Goal: Task Accomplishment & Management: Manage account settings

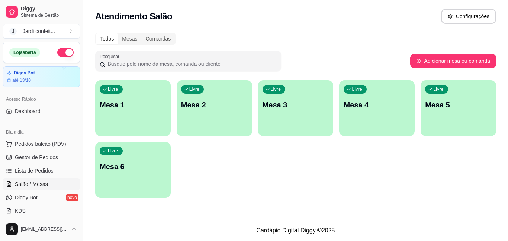
scroll to position [112, 0]
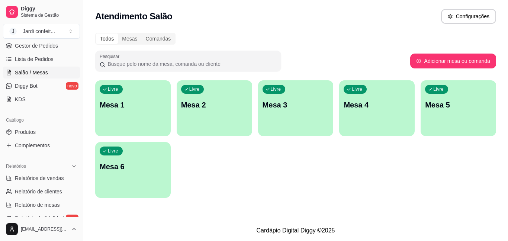
click at [131, 106] on p "Mesa 1" at bounding box center [133, 105] width 67 height 10
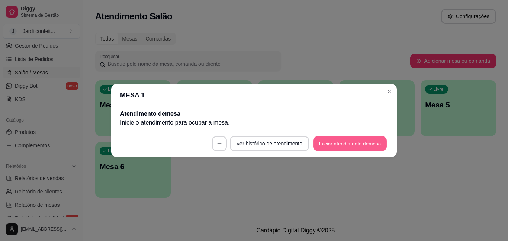
click at [344, 142] on button "Iniciar atendimento de mesa" at bounding box center [350, 143] width 74 height 15
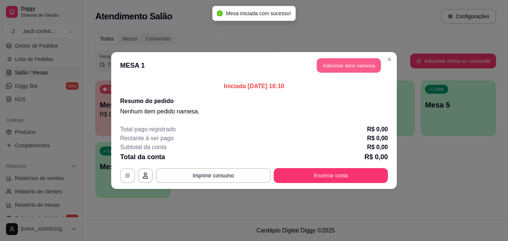
click at [356, 63] on button "Adicionar itens na mesa" at bounding box center [349, 65] width 64 height 15
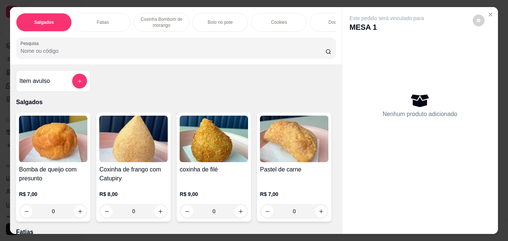
scroll to position [37, 0]
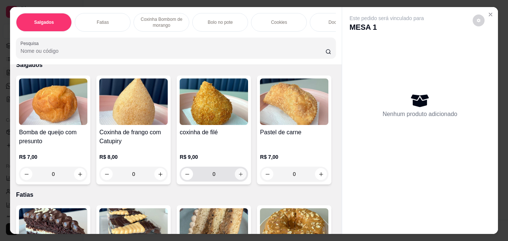
click at [242, 179] on button "increase-product-quantity" at bounding box center [241, 174] width 12 height 12
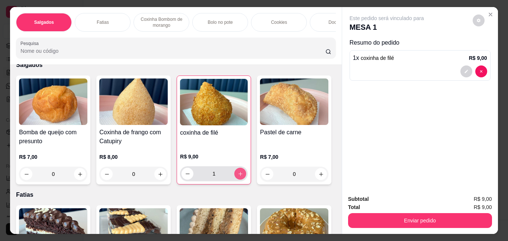
click at [239, 180] on button "increase-product-quantity" at bounding box center [240, 174] width 12 height 12
type input "2"
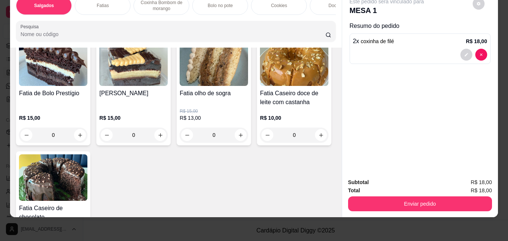
scroll to position [186, 0]
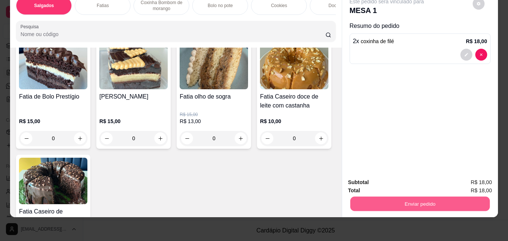
click at [364, 196] on button "Enviar pedido" at bounding box center [419, 203] width 139 height 15
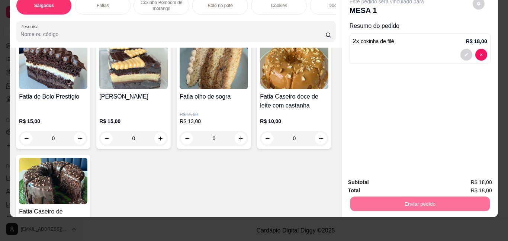
click at [464, 177] on button "Enviar pedido" at bounding box center [472, 180] width 41 height 14
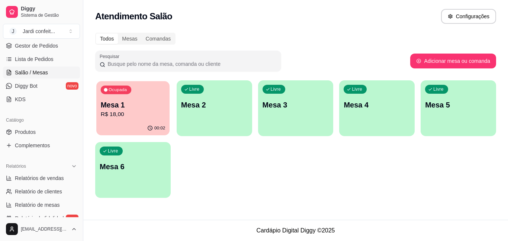
click at [134, 115] on p "R$ 18,00" at bounding box center [133, 114] width 64 height 9
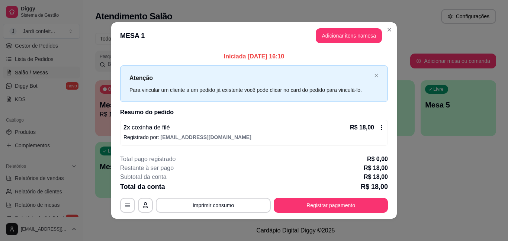
scroll to position [1, 0]
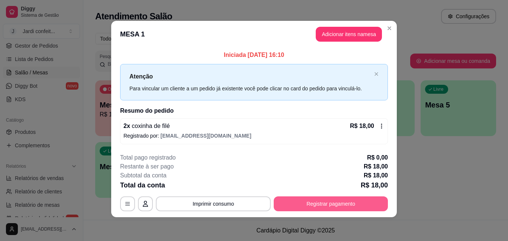
click at [325, 206] on button "Registrar pagamento" at bounding box center [331, 203] width 114 height 15
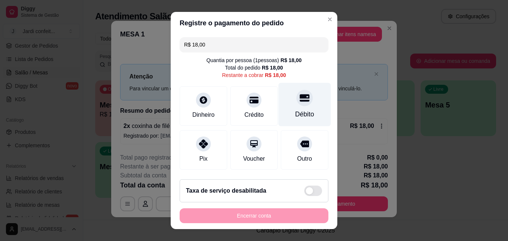
click at [299, 119] on div "Débito" at bounding box center [304, 115] width 19 height 10
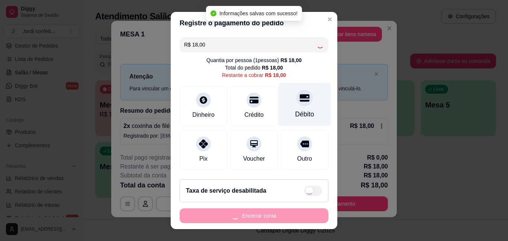
type input "R$ 0,00"
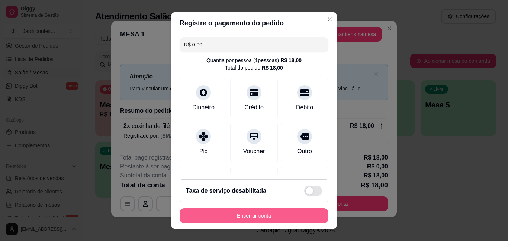
click at [260, 217] on button "Encerrar conta" at bounding box center [254, 215] width 149 height 15
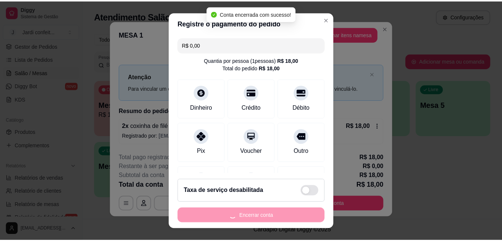
scroll to position [0, 0]
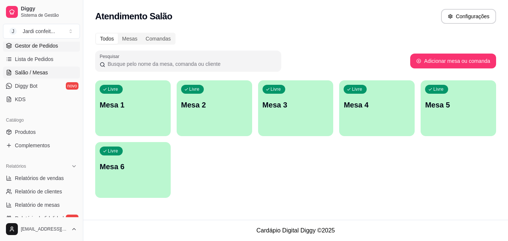
click at [32, 48] on span "Gestor de Pedidos" at bounding box center [36, 45] width 43 height 7
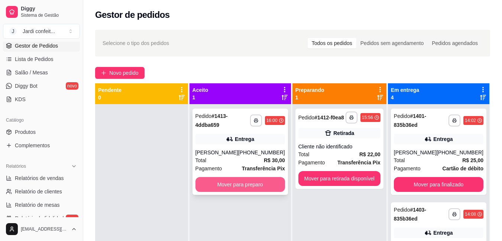
click at [245, 191] on button "Mover para preparo" at bounding box center [241, 184] width 90 height 15
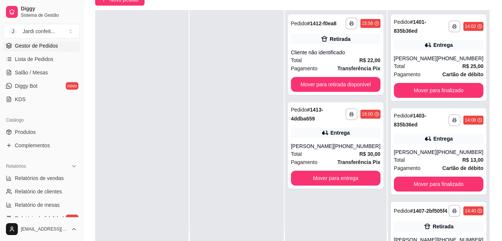
scroll to position [74, 0]
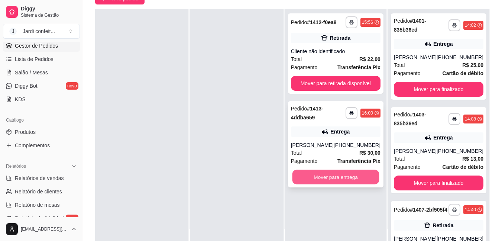
click at [370, 184] on button "Mover para entrega" at bounding box center [335, 177] width 87 height 15
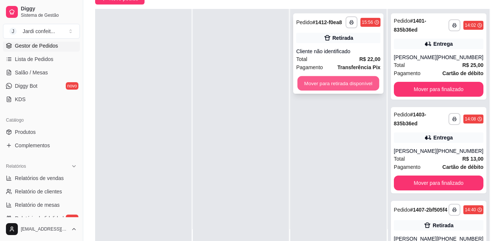
click at [316, 88] on button "Mover para retirada disponível" at bounding box center [339, 83] width 82 height 15
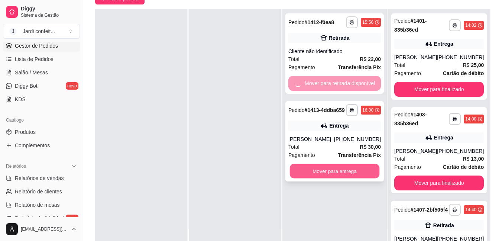
click at [365, 171] on button "Mover para entrega" at bounding box center [335, 171] width 90 height 15
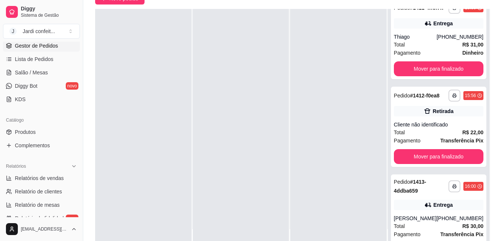
scroll to position [297, 0]
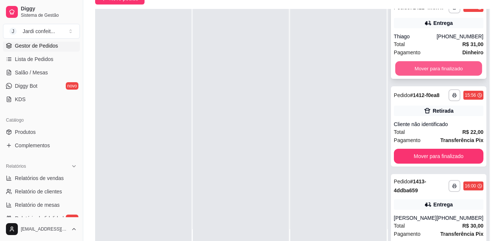
click at [403, 76] on button "Mover para finalizado" at bounding box center [438, 68] width 87 height 15
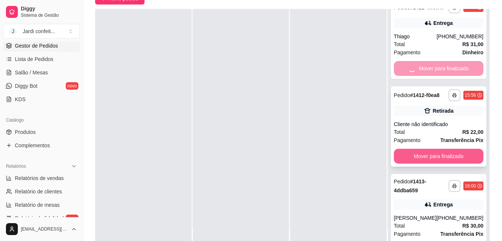
click at [406, 164] on button "Mover para finalizado" at bounding box center [439, 156] width 90 height 15
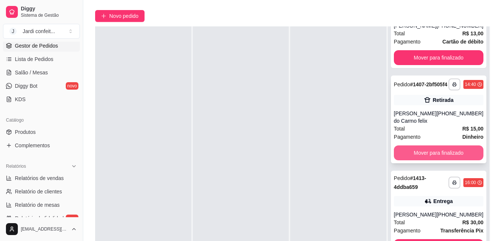
scroll to position [74, 0]
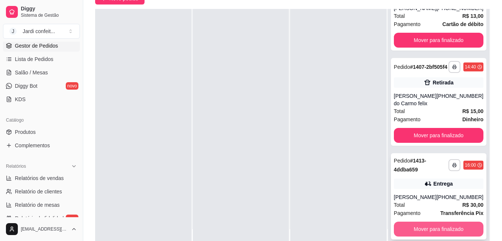
click at [398, 226] on button "Mover para finalizado" at bounding box center [439, 229] width 90 height 15
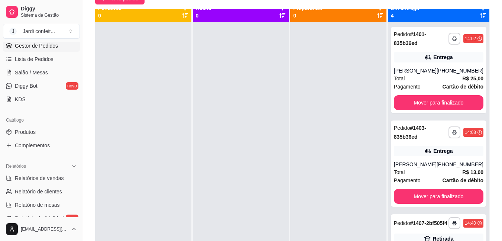
scroll to position [0, 0]
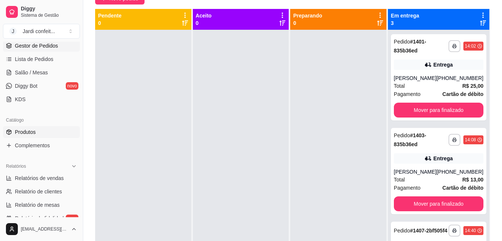
click at [39, 133] on link "Produtos" at bounding box center [41, 132] width 77 height 12
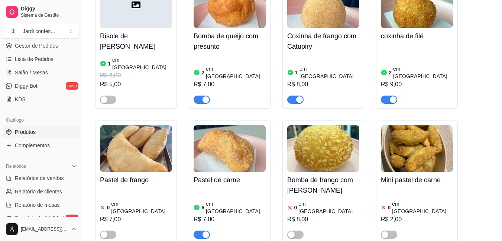
scroll to position [558, 0]
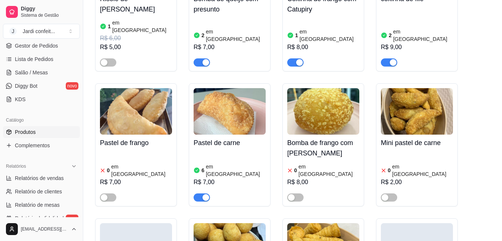
click at [231, 138] on h4 "Pastel de carne" at bounding box center [230, 143] width 72 height 10
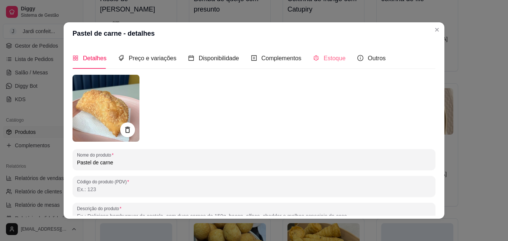
click at [319, 65] on div "Estoque" at bounding box center [329, 58] width 32 height 21
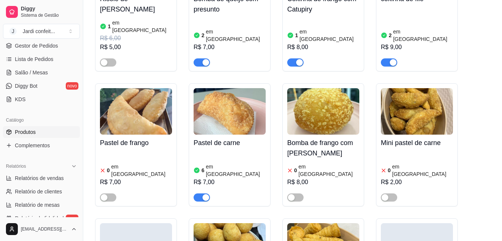
click at [248, 138] on h4 "Pastel de carne" at bounding box center [230, 143] width 72 height 10
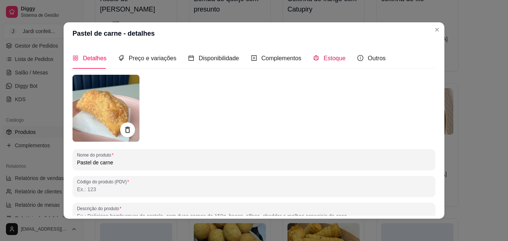
click at [318, 62] on div "Estoque" at bounding box center [329, 58] width 32 height 9
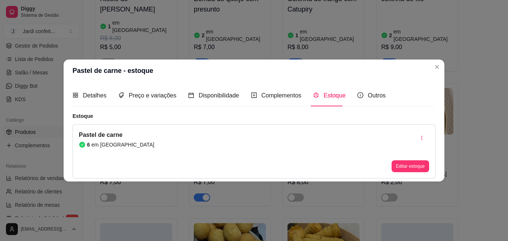
click at [283, 147] on div "Pastel de carne 6 em estoque Editar estoque" at bounding box center [254, 151] width 363 height 54
click at [400, 169] on button "Editar estoque" at bounding box center [410, 166] width 36 height 12
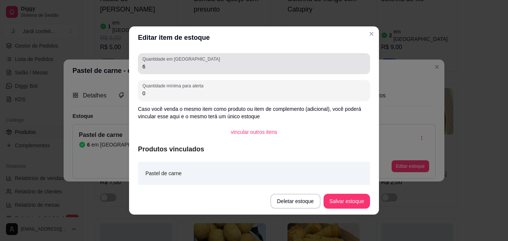
click at [245, 71] on div "6" at bounding box center [253, 63] width 223 height 15
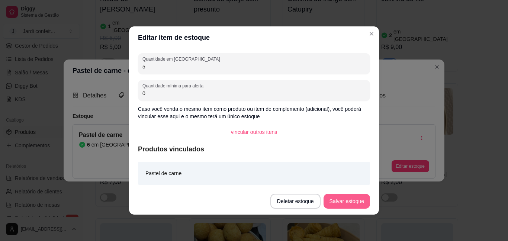
type input "5"
click at [343, 196] on button "Salvar estoque" at bounding box center [346, 201] width 45 height 15
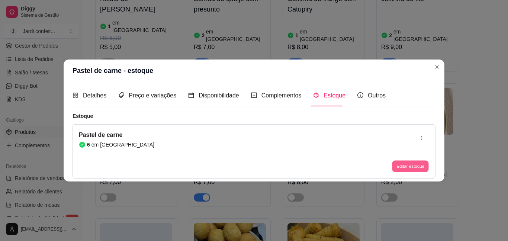
click at [410, 164] on button "Editar estoque" at bounding box center [410, 166] width 36 height 12
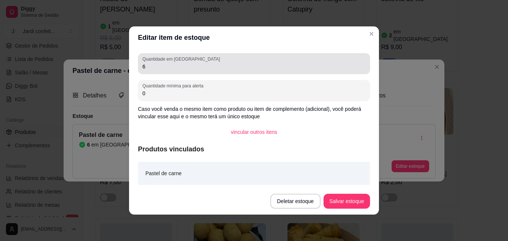
click at [280, 69] on input "6" at bounding box center [253, 66] width 223 height 7
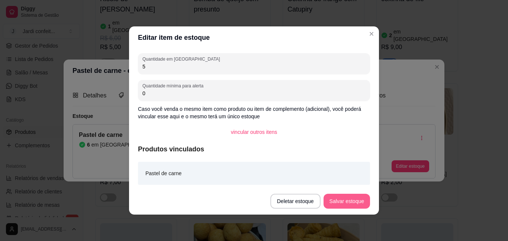
type input "5"
click at [329, 200] on button "Salvar estoque" at bounding box center [346, 201] width 46 height 15
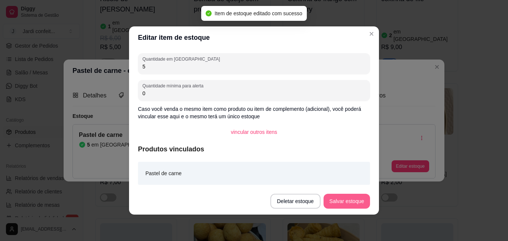
click at [329, 200] on button "Salvar estoque" at bounding box center [346, 201] width 46 height 15
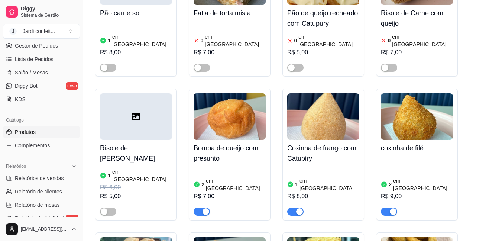
scroll to position [335, 0]
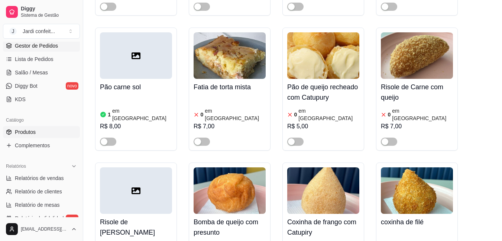
click at [40, 49] on link "Gestor de Pedidos" at bounding box center [41, 46] width 77 height 12
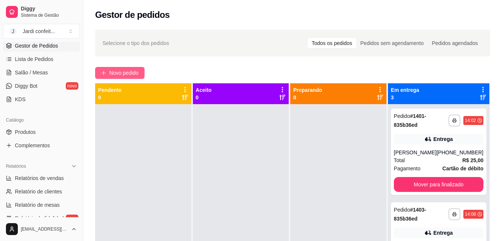
click at [132, 74] on span "Novo pedido" at bounding box center [123, 73] width 29 height 8
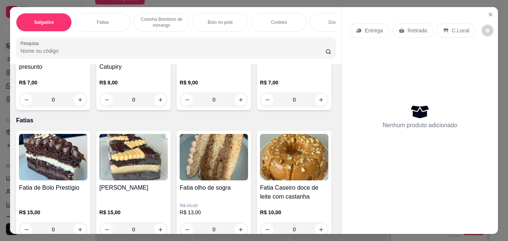
scroll to position [149, 0]
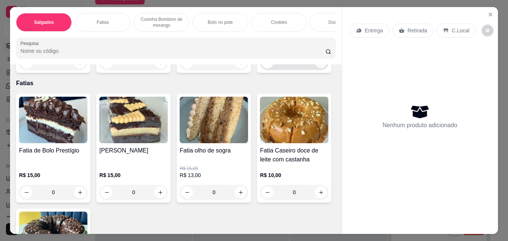
click at [318, 65] on icon "increase-product-quantity" at bounding box center [321, 63] width 6 height 6
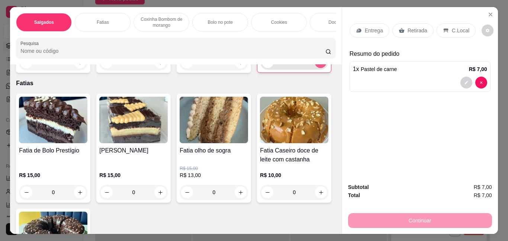
click at [318, 65] on icon "increase-product-quantity" at bounding box center [321, 62] width 6 height 6
type input "2"
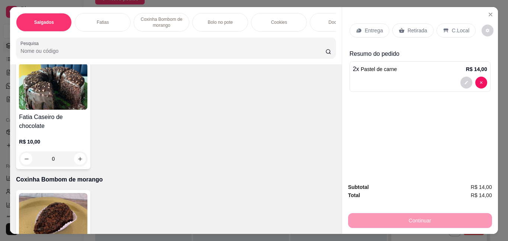
scroll to position [297, 0]
click at [158, 46] on icon "increase-product-quantity" at bounding box center [161, 44] width 6 height 6
type input "1"
click at [323, 36] on div "Salgados Fatias Coxinha Bombom de morango Bolo no pote Cookies Docinhos Brownie…" at bounding box center [175, 35] width 331 height 57
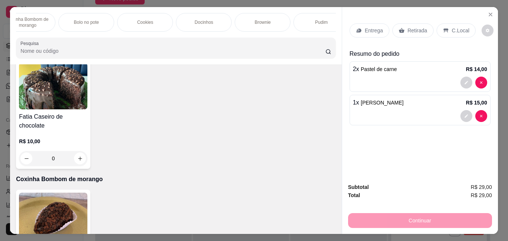
click at [333, 32] on div "Salgados [PERSON_NAME] Bombom de morango Bolo no pote Cookies Docinhos Brownie …" at bounding box center [175, 22] width 319 height 19
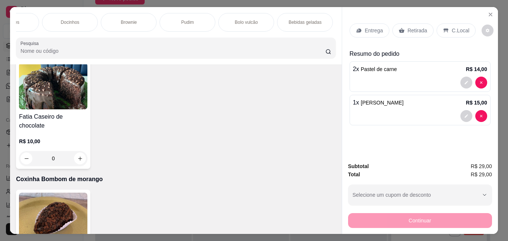
click at [309, 20] on p "Bebidas geladas" at bounding box center [305, 22] width 33 height 6
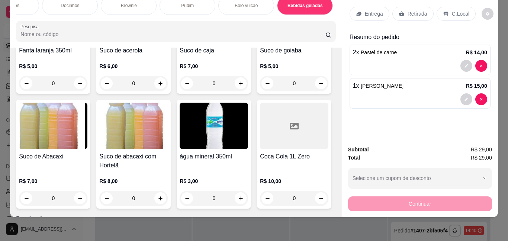
scroll to position [1967, 0]
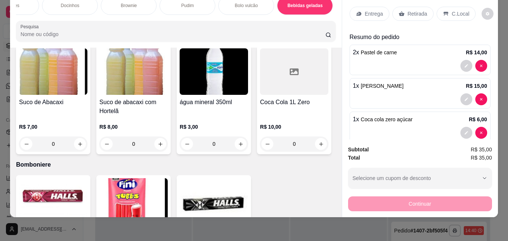
type input "1"
drag, startPoint x: 399, startPoint y: 3, endPoint x: 397, endPoint y: 17, distance: 14.6
click at [399, 7] on div "Retirada" at bounding box center [412, 14] width 41 height 14
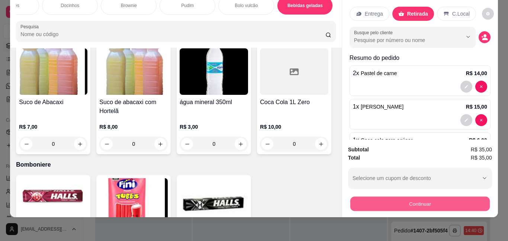
click at [409, 196] on button "Continuar" at bounding box center [419, 203] width 139 height 15
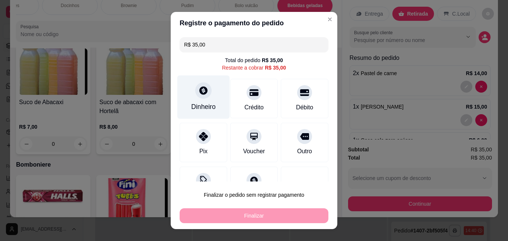
click at [202, 107] on div "Dinheiro" at bounding box center [203, 107] width 25 height 10
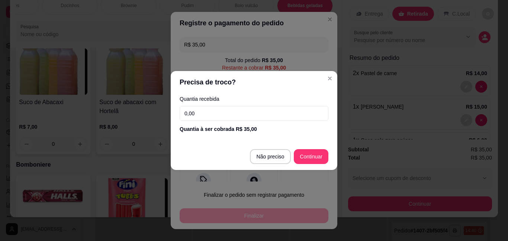
click at [224, 112] on input "0,00" at bounding box center [254, 113] width 149 height 15
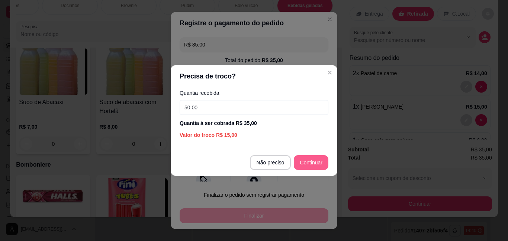
type input "50,00"
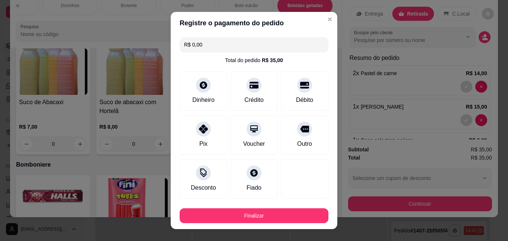
type input "R$ 0,00"
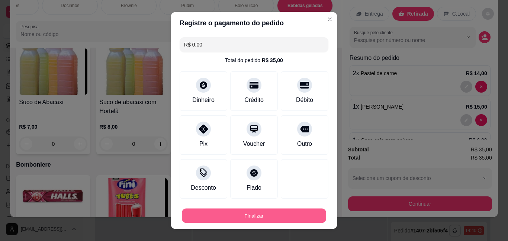
click at [273, 219] on button "Finalizar" at bounding box center [254, 215] width 144 height 15
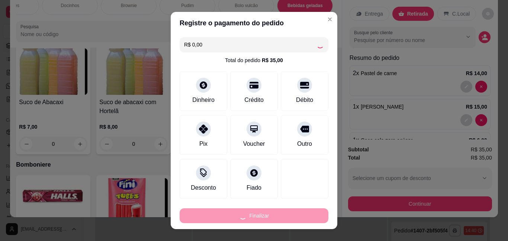
type input "0"
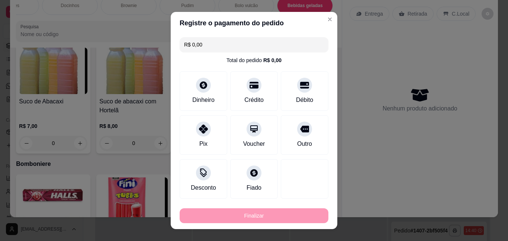
type input "-R$ 35,00"
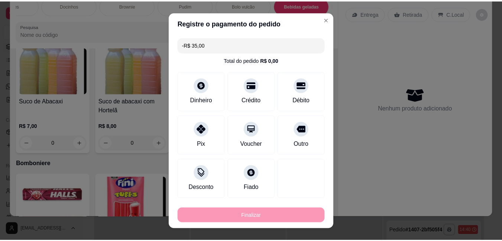
scroll to position [1966, 0]
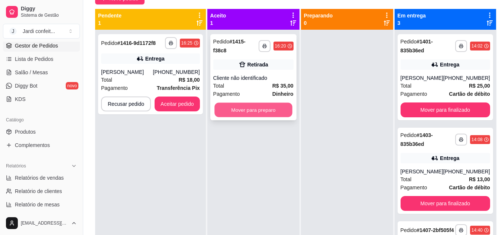
click at [255, 106] on button "Mover para preparo" at bounding box center [254, 110] width 78 height 15
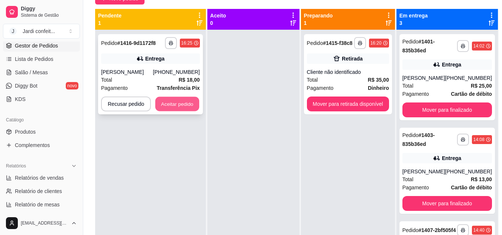
click at [178, 107] on button "Aceitar pedido" at bounding box center [177, 104] width 44 height 15
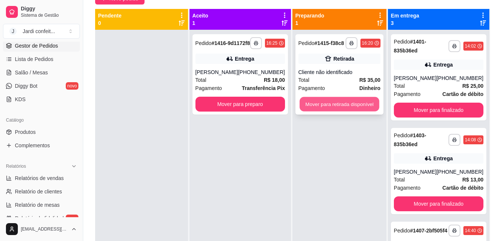
click at [329, 106] on button "Mover para retirada disponível" at bounding box center [340, 104] width 80 height 15
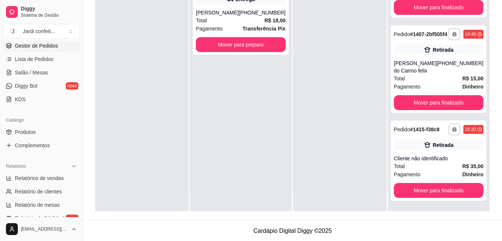
scroll to position [113, 0]
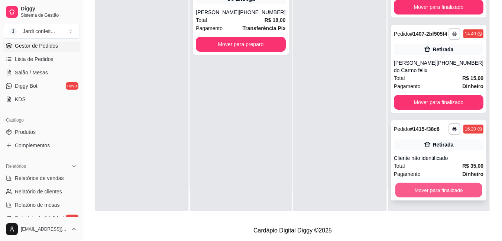
click at [431, 189] on button "Mover para finalizado" at bounding box center [438, 190] width 87 height 15
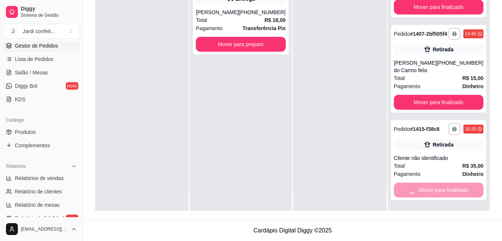
scroll to position [62, 0]
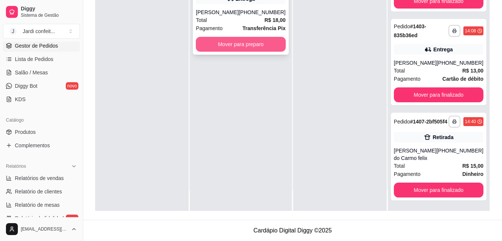
click at [257, 51] on button "Mover para preparo" at bounding box center [241, 44] width 90 height 15
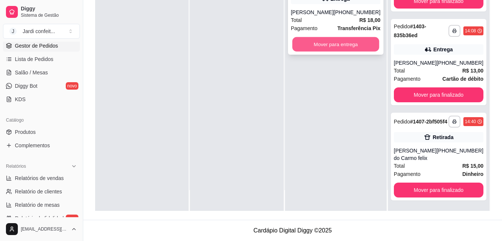
click at [318, 52] on button "Mover para entrega" at bounding box center [335, 44] width 87 height 15
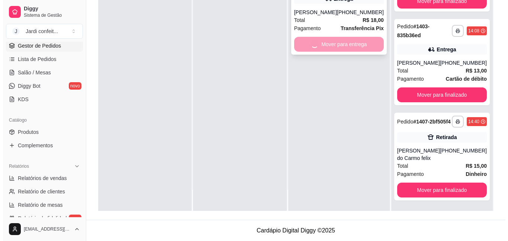
scroll to position [156, 0]
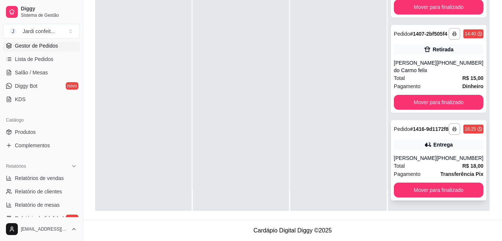
click at [430, 167] on div "Total R$ 18,00" at bounding box center [439, 166] width 90 height 8
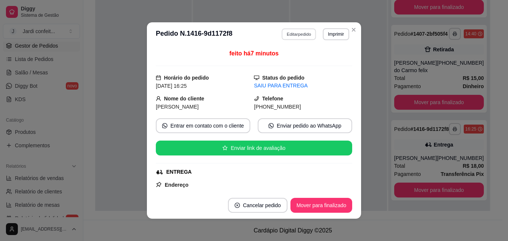
click at [300, 35] on button "Editar pedido" at bounding box center [299, 34] width 35 height 12
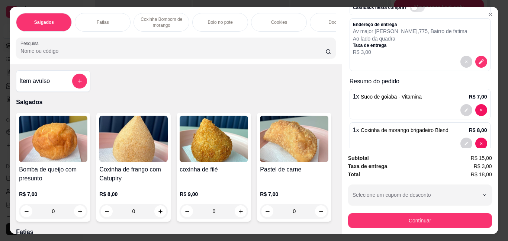
scroll to position [83, 0]
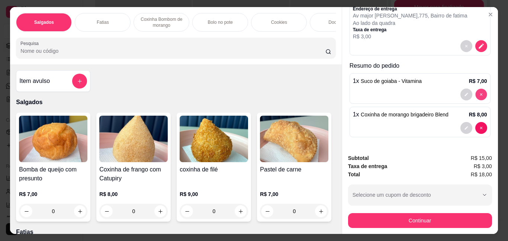
type input "0"
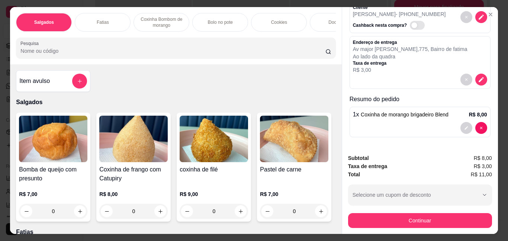
scroll to position [50, 0]
click at [314, 35] on div "Salgados Fatias Coxinha Bombom de morango Bolo no pote Cookies Docinhos Brownie…" at bounding box center [175, 35] width 331 height 57
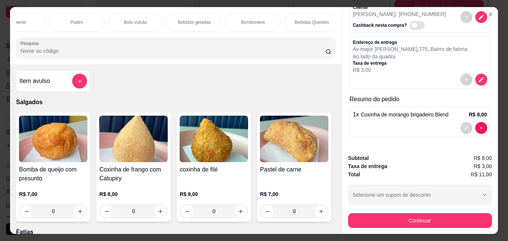
scroll to position [0, 383]
click at [185, 20] on p "Bebidas geladas" at bounding box center [190, 22] width 33 height 6
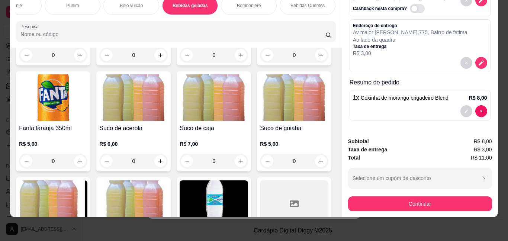
scroll to position [1930, 0]
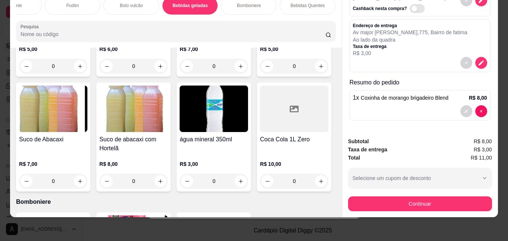
type input "1"
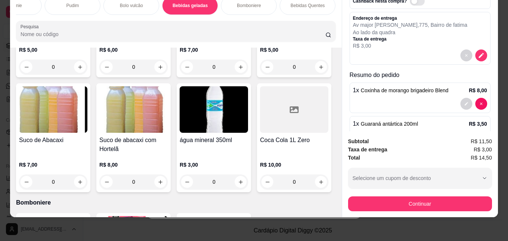
scroll to position [83, 0]
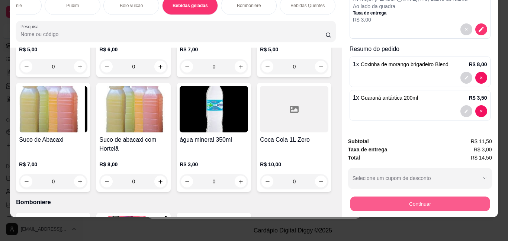
click at [450, 196] on button "Continuar" at bounding box center [419, 203] width 139 height 15
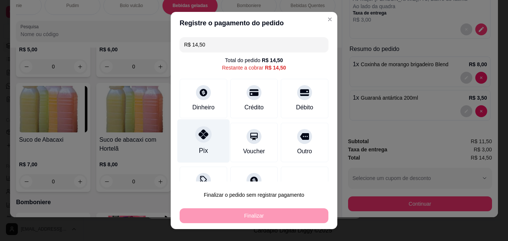
click at [212, 145] on div "Pix" at bounding box center [203, 141] width 52 height 44
type input "R$ 0,00"
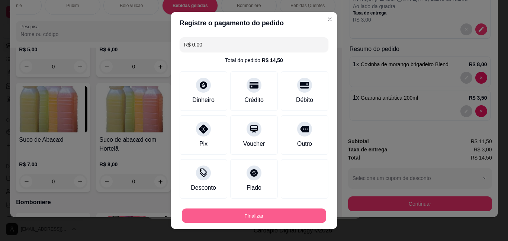
click at [236, 213] on button "Finalizar" at bounding box center [254, 215] width 144 height 15
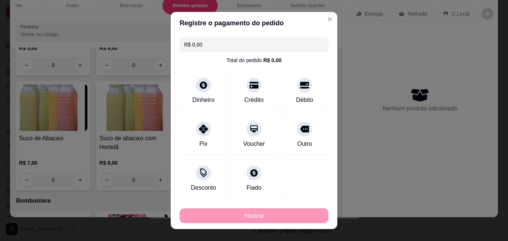
type input "0"
type input "-R$ 14,50"
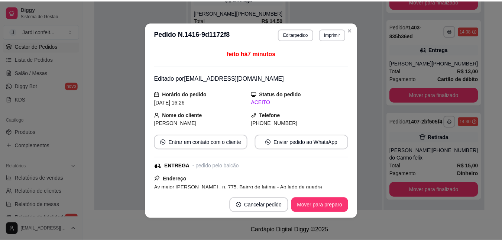
scroll to position [62, 0]
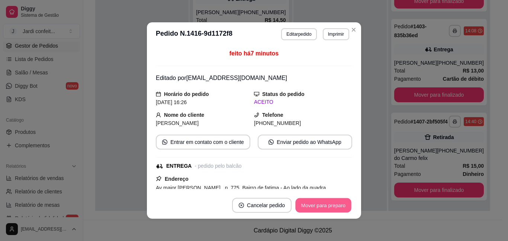
click at [316, 210] on button "Mover para preparo" at bounding box center [323, 205] width 56 height 15
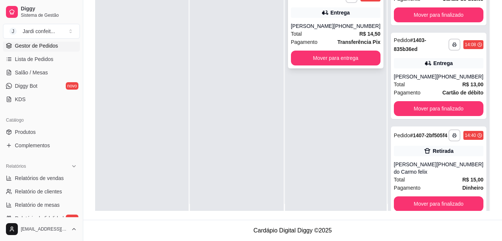
scroll to position [0, 0]
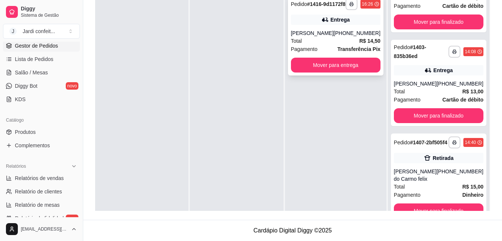
click at [351, 10] on div "**********" at bounding box center [336, 4] width 90 height 12
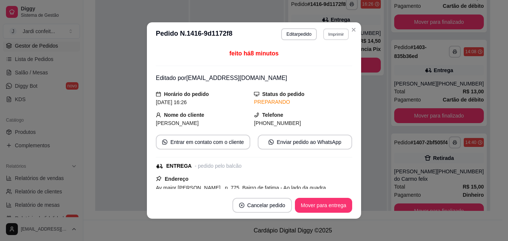
click at [335, 36] on button "Imprimir" at bounding box center [336, 34] width 26 height 12
click at [307, 58] on button "Impressora" at bounding box center [320, 60] width 52 height 12
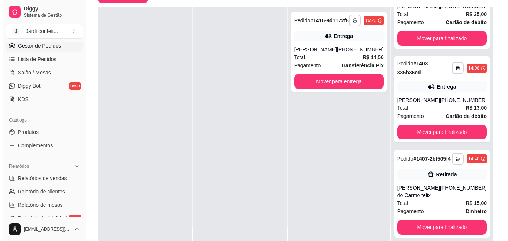
scroll to position [113, 0]
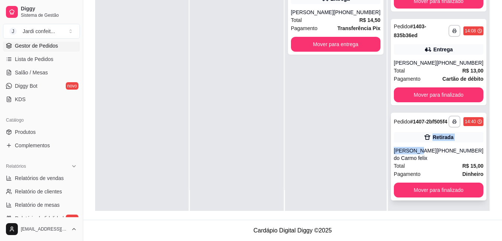
click at [416, 144] on div "**********" at bounding box center [439, 157] width 96 height 88
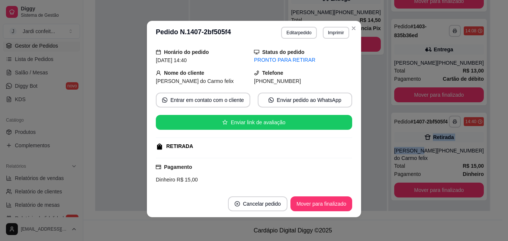
scroll to position [37, 0]
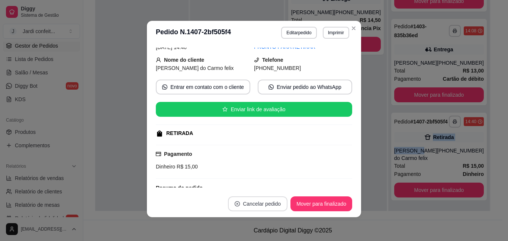
click at [270, 208] on button "Cancelar pedido" at bounding box center [257, 203] width 59 height 15
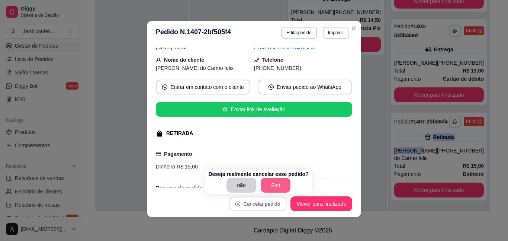
click at [272, 191] on button "Sim" at bounding box center [276, 185] width 30 height 15
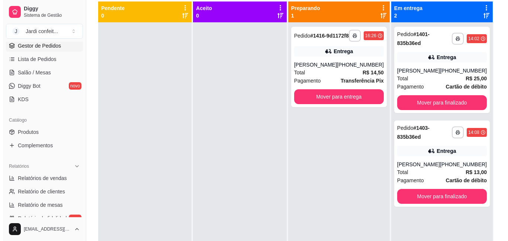
scroll to position [2, 0]
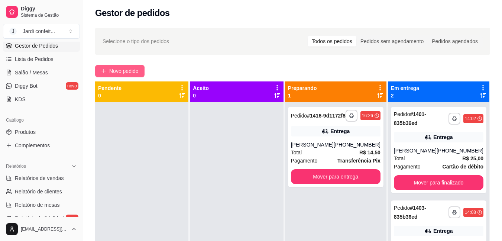
click at [114, 76] on button "Novo pedido" at bounding box center [119, 71] width 49 height 12
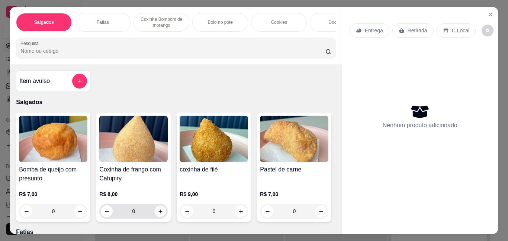
click at [155, 215] on button "increase-product-quantity" at bounding box center [161, 212] width 12 height 12
type input "1"
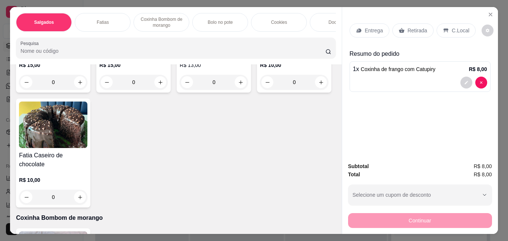
scroll to position [260, 0]
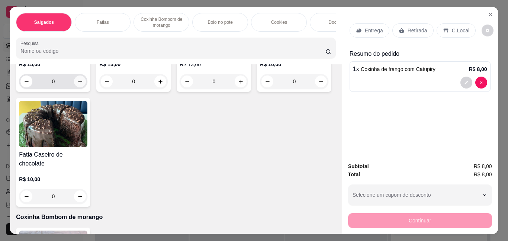
click at [78, 84] on icon "increase-product-quantity" at bounding box center [80, 82] width 4 height 4
type input "1"
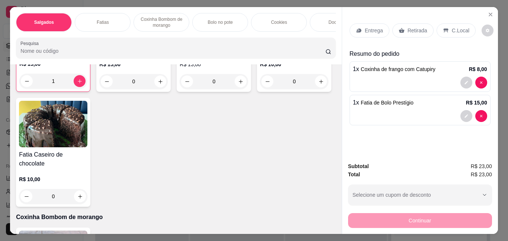
click at [403, 33] on div "Retirada" at bounding box center [412, 30] width 41 height 14
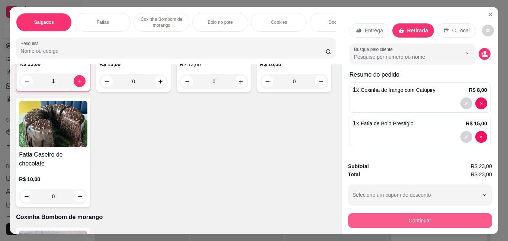
click at [400, 207] on div "Subtotal R$ 23,00 Total R$ 23,00 Selecione um cupom de desconto Selecione um cu…" at bounding box center [420, 195] width 144 height 66
click at [372, 216] on button "Continuar" at bounding box center [420, 220] width 144 height 15
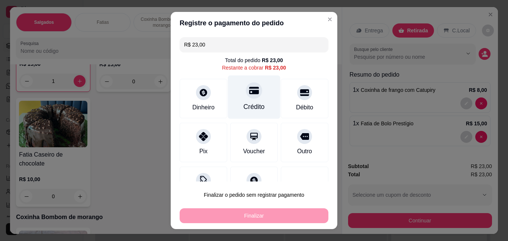
click at [247, 100] on div "Crédito" at bounding box center [254, 97] width 52 height 44
type input "R$ 0,00"
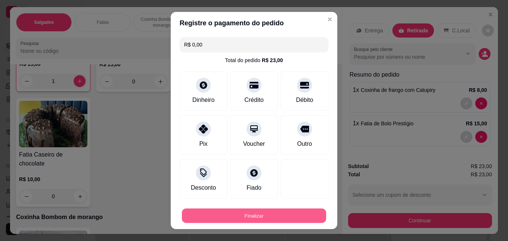
click at [237, 214] on button "Finalizar" at bounding box center [254, 215] width 144 height 15
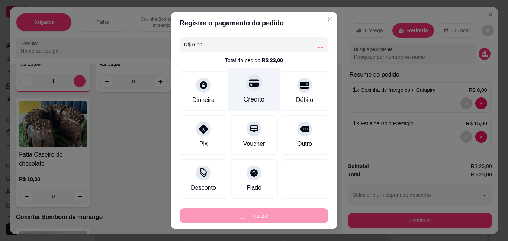
type input "0"
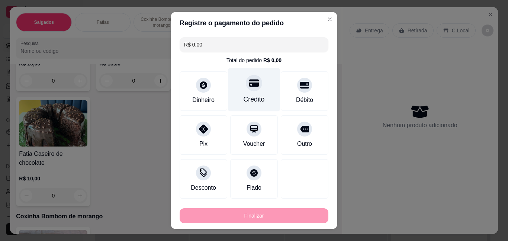
type input "-R$ 23,00"
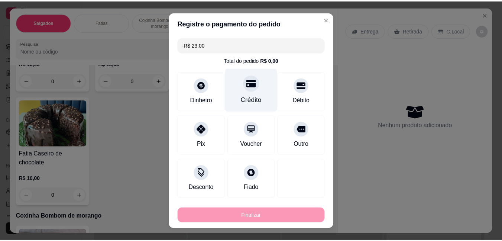
scroll to position [260, 0]
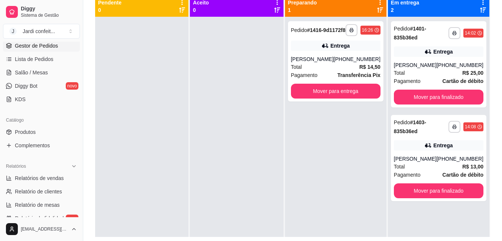
scroll to position [76, 0]
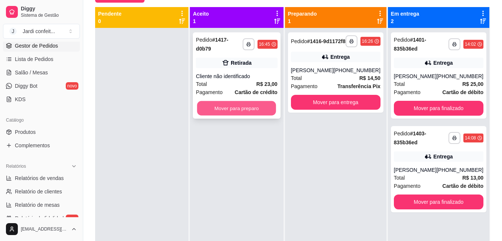
click at [203, 101] on button "Mover para preparo" at bounding box center [236, 108] width 79 height 15
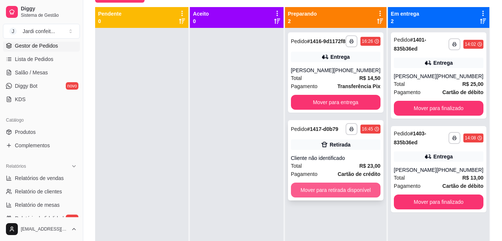
click at [371, 196] on button "Mover para retirada disponível" at bounding box center [336, 190] width 90 height 15
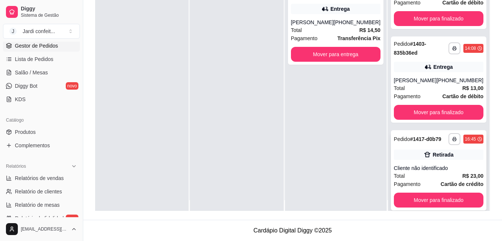
scroll to position [21, 0]
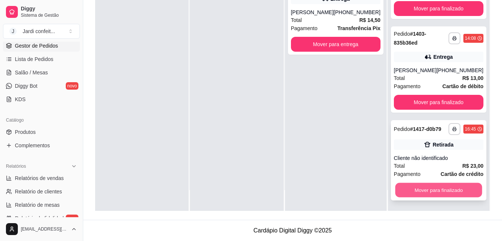
click at [427, 190] on button "Mover para finalizado" at bounding box center [438, 190] width 87 height 15
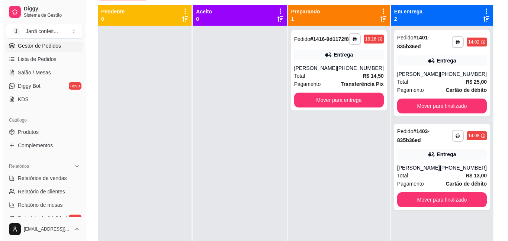
scroll to position [0, 0]
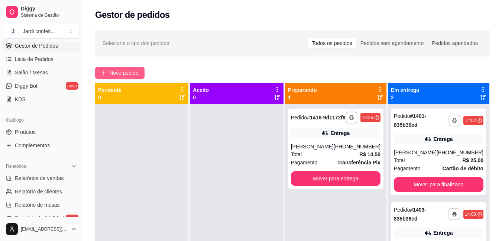
click at [123, 74] on span "Novo pedido" at bounding box center [123, 73] width 29 height 8
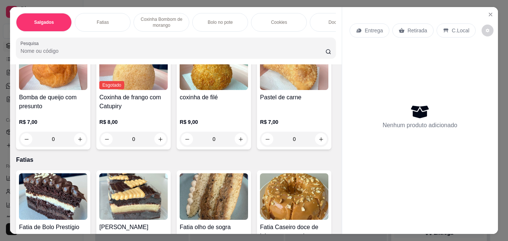
scroll to position [74, 0]
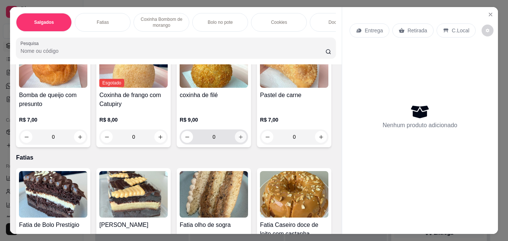
click at [239, 136] on button "increase-product-quantity" at bounding box center [241, 137] width 12 height 12
type input "1"
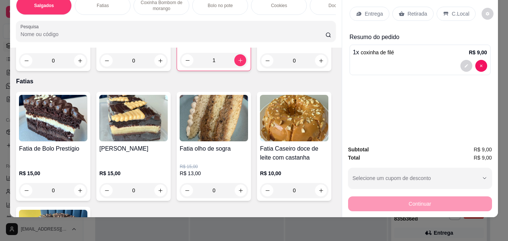
scroll to position [149, 0]
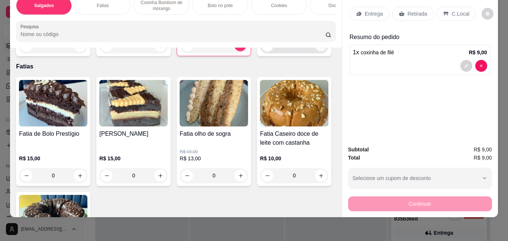
click at [315, 52] on button "increase-product-quantity" at bounding box center [321, 46] width 12 height 12
type input "1"
click at [412, 10] on p "Retirada" at bounding box center [417, 13] width 20 height 7
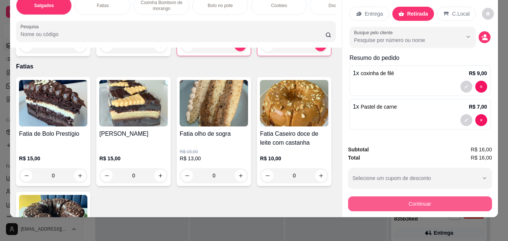
click at [369, 202] on button "Continuar" at bounding box center [420, 203] width 144 height 15
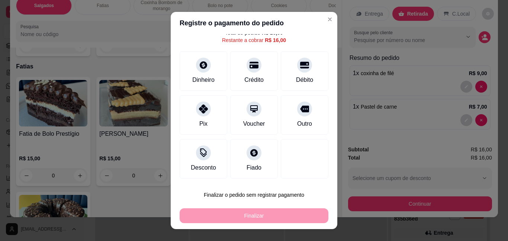
scroll to position [12, 0]
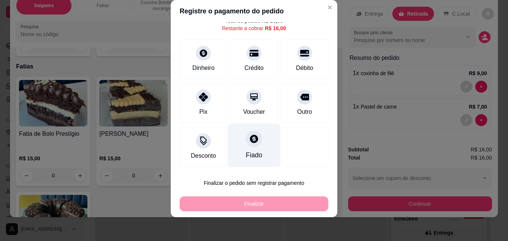
click at [239, 148] on div "Fiado" at bounding box center [254, 146] width 52 height 44
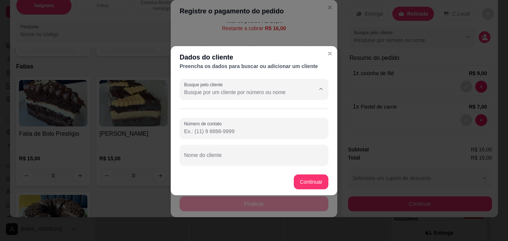
click at [273, 95] on input "Busque pelo cliente" at bounding box center [243, 91] width 119 height 7
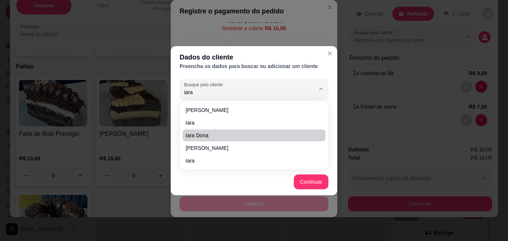
click at [195, 137] on span "iara dona" at bounding box center [250, 135] width 129 height 7
type input "iara dona"
type input "[PHONE_NUMBER]"
type input "iara dona"
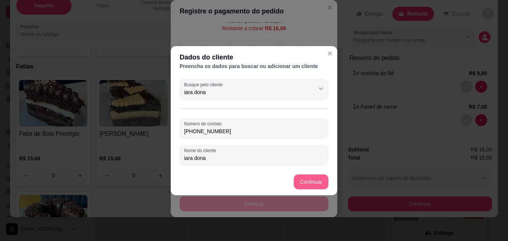
type input "iara dona"
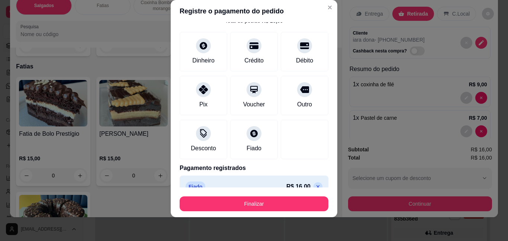
type input "R$ 0,00"
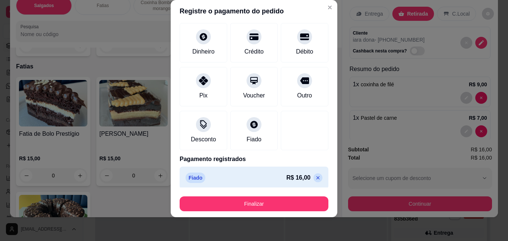
scroll to position [41, 0]
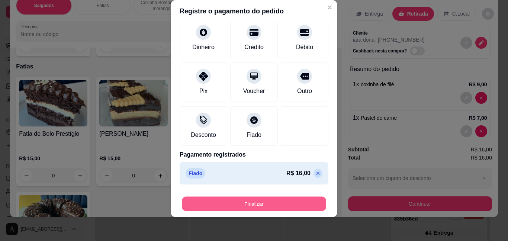
click at [224, 204] on button "Finalizar" at bounding box center [254, 203] width 144 height 15
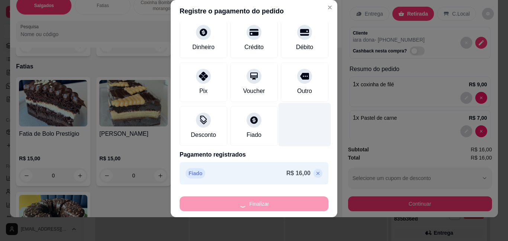
type input "0"
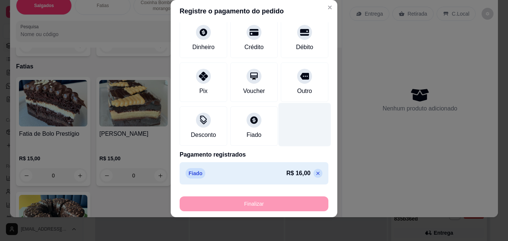
type input "-R$ 16,00"
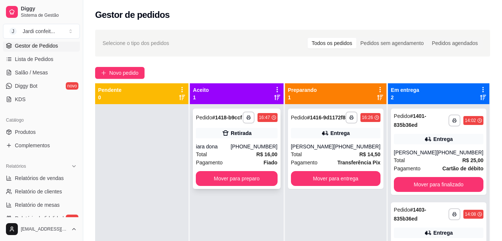
click at [254, 146] on div "[PHONE_NUMBER]" at bounding box center [254, 146] width 47 height 7
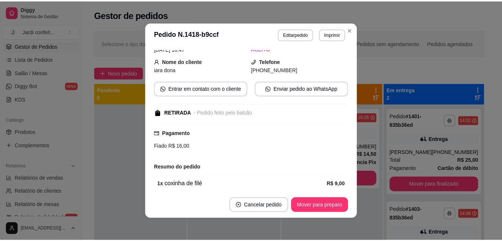
scroll to position [74, 0]
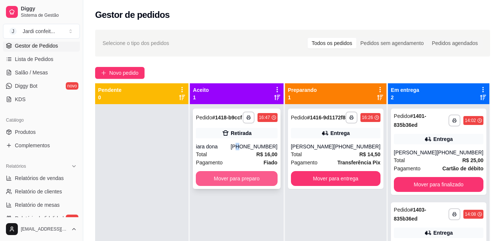
click at [270, 173] on button "Mover para preparo" at bounding box center [236, 178] width 81 height 15
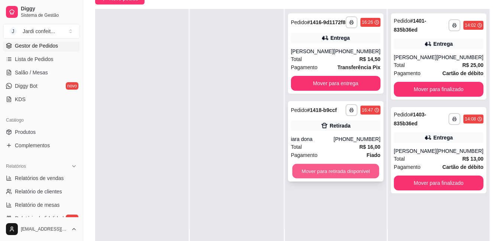
click at [341, 173] on button "Mover para retirada disponível" at bounding box center [335, 171] width 87 height 15
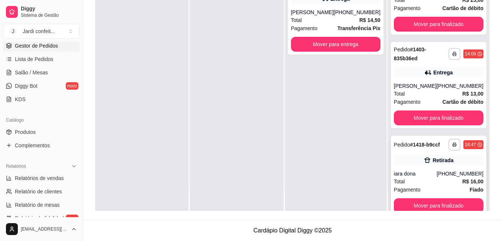
scroll to position [55, 0]
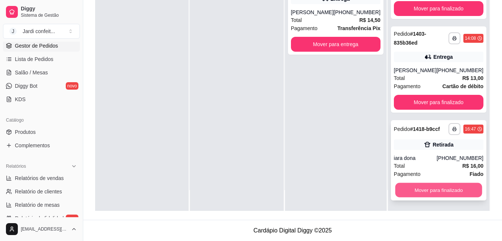
click at [416, 186] on button "Mover para finalizado" at bounding box center [438, 190] width 87 height 15
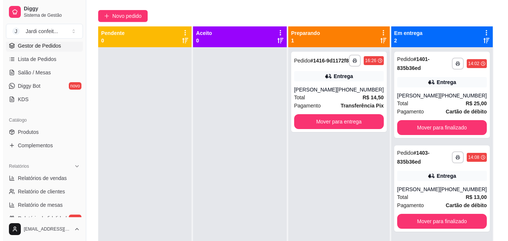
scroll to position [0, 0]
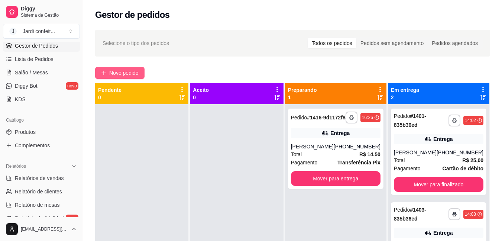
click at [137, 75] on span "Novo pedido" at bounding box center [123, 73] width 29 height 8
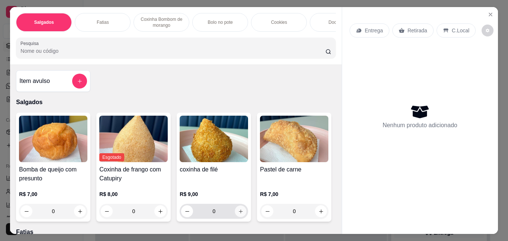
click at [240, 213] on icon "increase-product-quantity" at bounding box center [241, 212] width 6 height 6
type input "1"
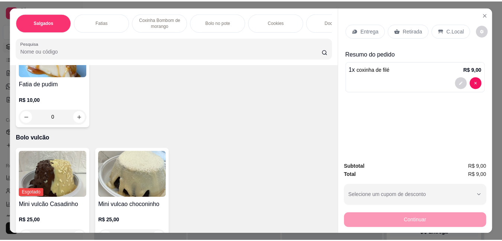
scroll to position [1376, 0]
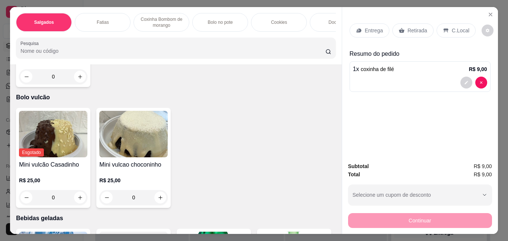
type input "1"
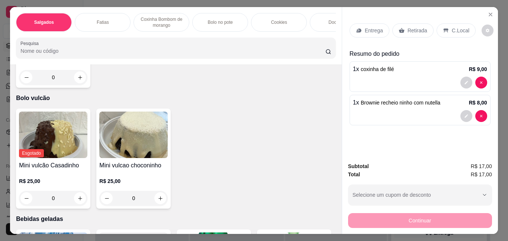
click at [410, 29] on p "Retirada" at bounding box center [417, 30] width 20 height 7
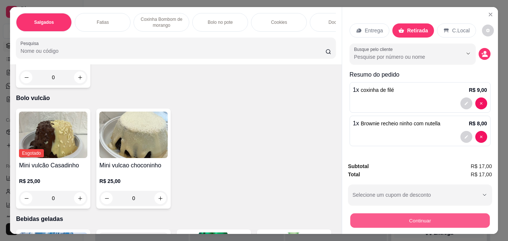
click at [414, 217] on button "Continuar" at bounding box center [419, 220] width 139 height 15
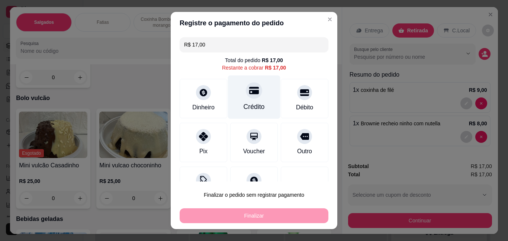
click at [244, 106] on div "Crédito" at bounding box center [254, 107] width 21 height 10
type input "R$ 0,00"
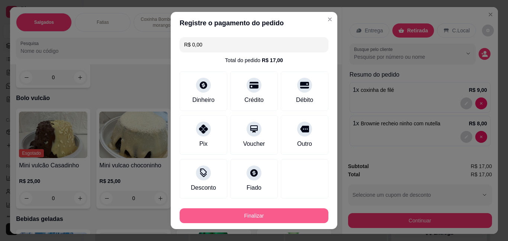
click at [254, 215] on button "Finalizar" at bounding box center [254, 215] width 149 height 15
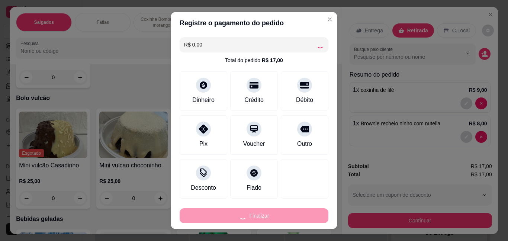
type input "0"
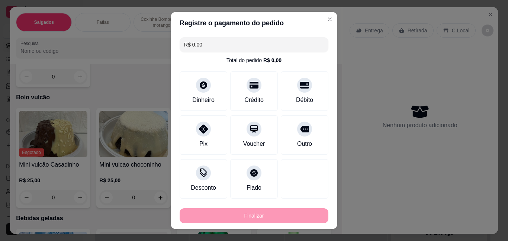
type input "-R$ 17,00"
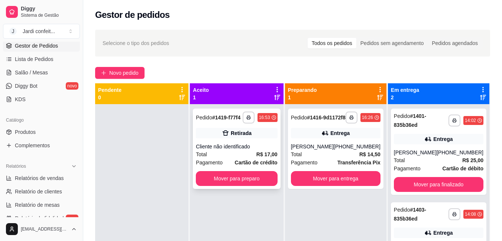
click at [239, 149] on div "Cliente não identificado" at bounding box center [236, 146] width 81 height 7
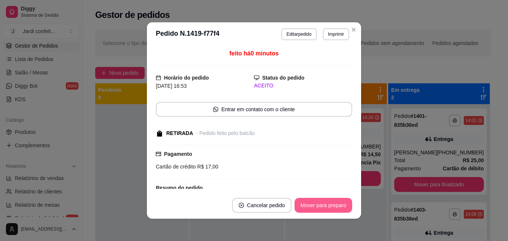
click at [342, 207] on button "Mover para preparo" at bounding box center [323, 205] width 58 height 15
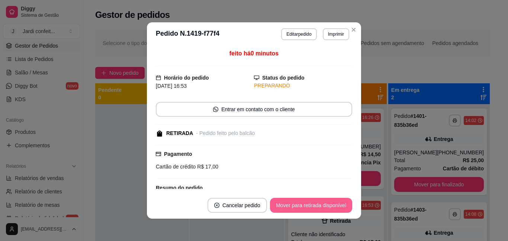
click at [342, 207] on button "Mover para retirada disponível" at bounding box center [311, 205] width 82 height 15
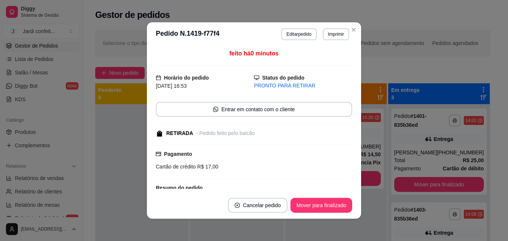
click at [339, 206] on button "Mover para finalizado" at bounding box center [321, 205] width 62 height 15
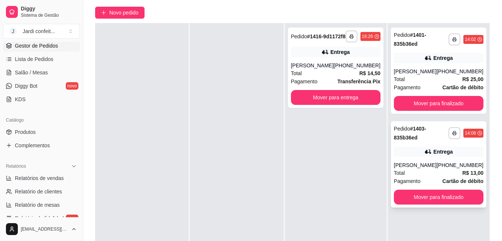
scroll to position [113, 0]
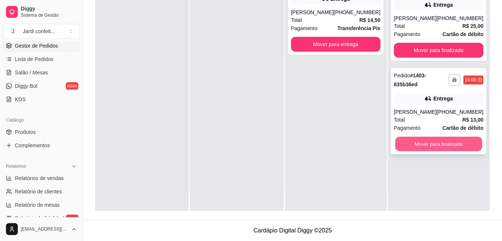
click at [437, 147] on button "Mover para finalizado" at bounding box center [438, 144] width 87 height 15
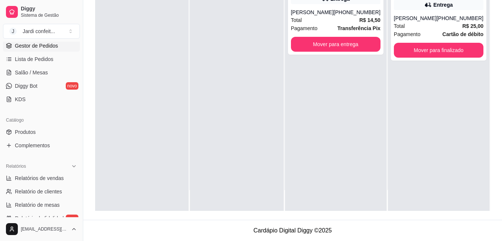
scroll to position [0, 0]
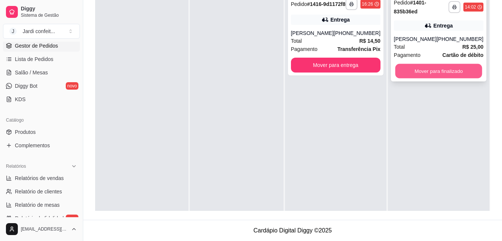
click at [447, 66] on button "Mover para finalizado" at bounding box center [438, 71] width 87 height 15
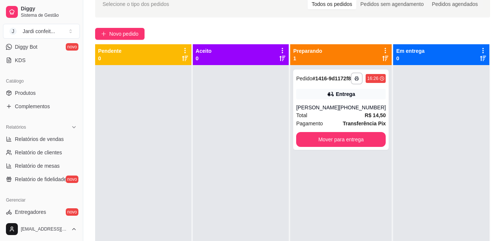
scroll to position [223, 0]
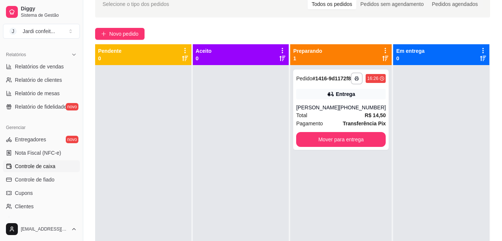
click at [42, 165] on span "Controle de caixa" at bounding box center [35, 165] width 41 height 7
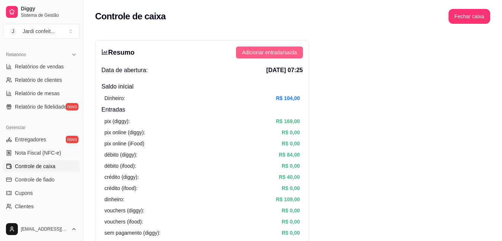
click at [287, 53] on span "Adicionar entrada/saída" at bounding box center [269, 52] width 55 height 8
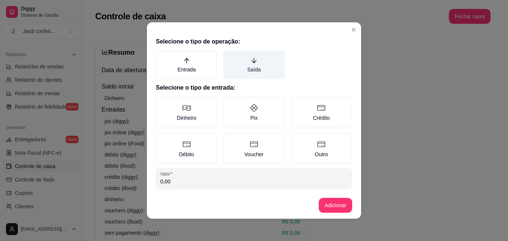
click at [244, 65] on label "Saída" at bounding box center [253, 65] width 61 height 28
click at [229, 56] on button "Saída" at bounding box center [226, 53] width 6 height 6
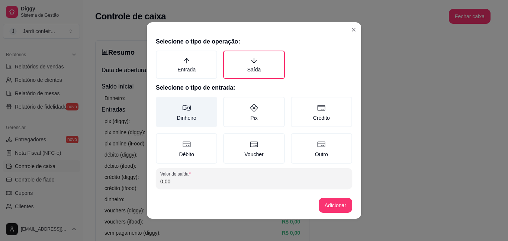
click at [190, 114] on label "Dinheiro" at bounding box center [186, 112] width 61 height 30
click at [161, 102] on button "Dinheiro" at bounding box center [158, 99] width 6 height 6
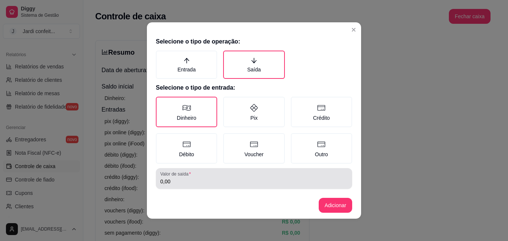
click at [214, 189] on div "Selecione o tipo de operação: Entrada Saída Selecione o tipo de entrada: Dinhei…" at bounding box center [254, 113] width 214 height 158
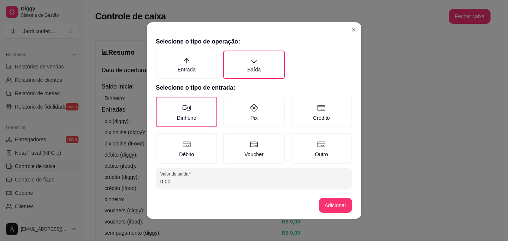
click at [214, 184] on input "0,00" at bounding box center [253, 181] width 187 height 7
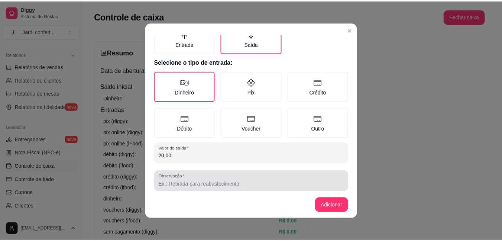
scroll to position [37, 0]
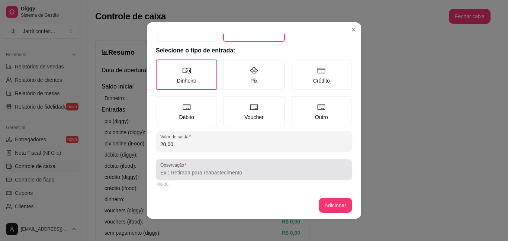
type input "20,00"
click at [215, 177] on div at bounding box center [253, 169] width 187 height 15
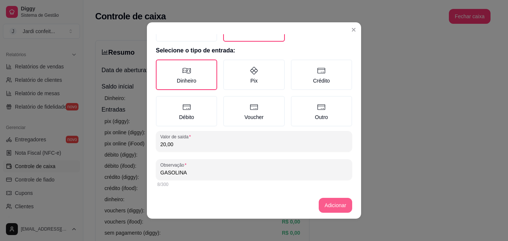
type input "GASOLINA"
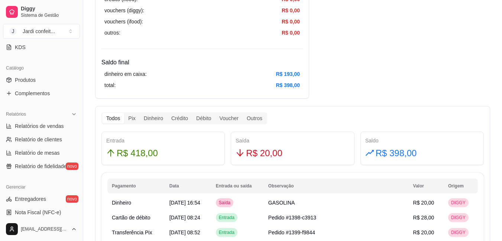
scroll to position [74, 0]
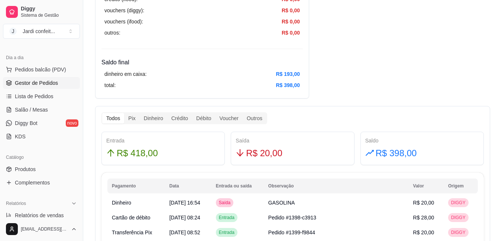
click at [56, 86] on span "Gestor de Pedidos" at bounding box center [36, 82] width 43 height 7
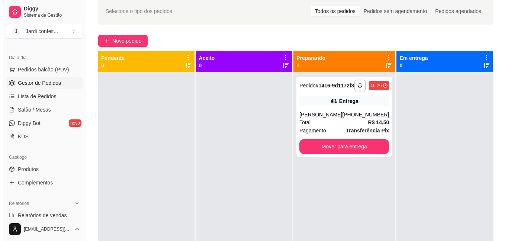
scroll to position [112, 0]
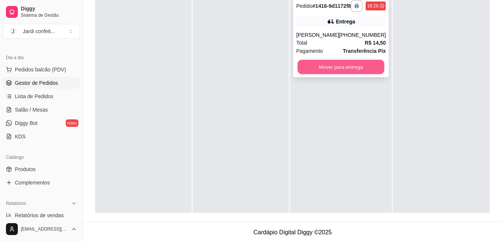
click at [345, 74] on button "Mover para entrega" at bounding box center [341, 67] width 87 height 15
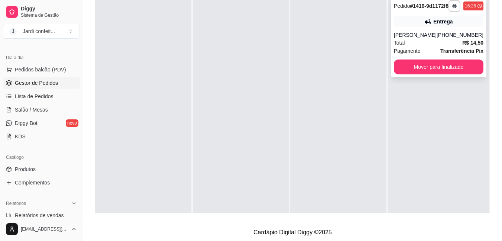
click at [452, 47] on div "Total R$ 14,50" at bounding box center [439, 43] width 90 height 8
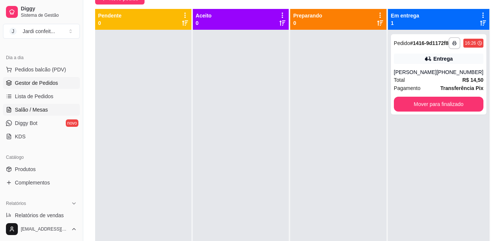
scroll to position [0, 0]
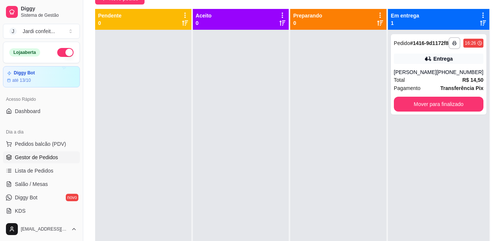
click at [180, 114] on div at bounding box center [143, 150] width 96 height 241
click at [442, 61] on div "Entrega" at bounding box center [439, 59] width 90 height 10
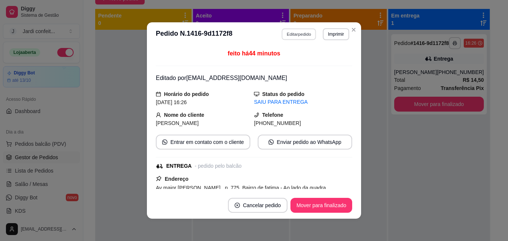
click at [283, 37] on button "Editar pedido" at bounding box center [299, 34] width 35 height 12
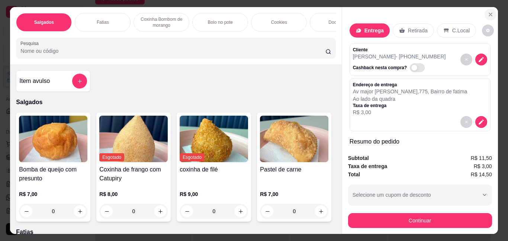
click at [487, 12] on icon "Close" at bounding box center [490, 15] width 6 height 6
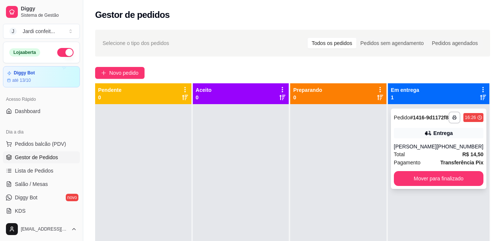
click at [418, 150] on div "[PERSON_NAME]" at bounding box center [415, 146] width 43 height 7
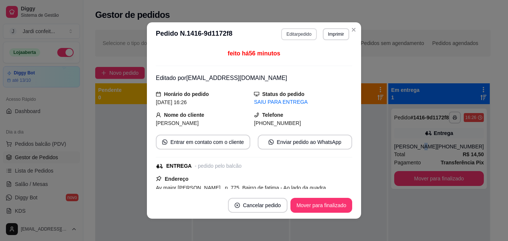
click at [295, 34] on button "Editar pedido" at bounding box center [298, 34] width 35 height 12
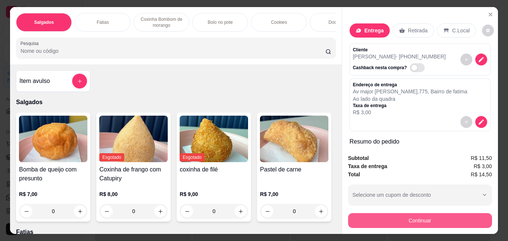
click at [409, 219] on button "Continuar" at bounding box center [420, 220] width 144 height 15
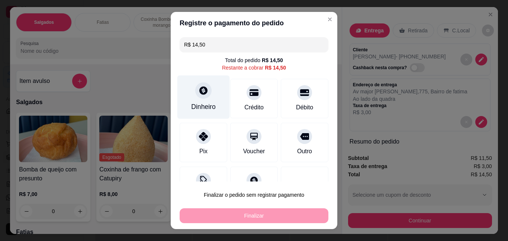
click at [195, 104] on div "Dinheiro" at bounding box center [203, 107] width 25 height 10
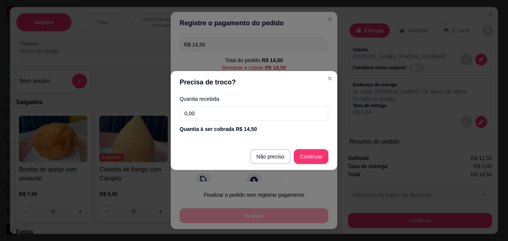
click at [197, 117] on input "0,00" at bounding box center [254, 113] width 149 height 15
type input "14,50"
type input "R$ 0,00"
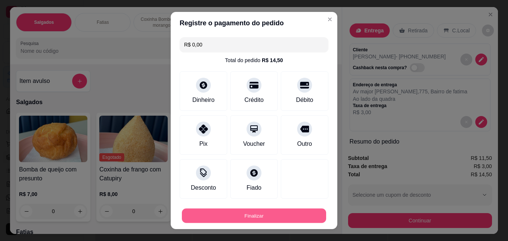
click at [261, 213] on button "Finalizar" at bounding box center [254, 215] width 144 height 15
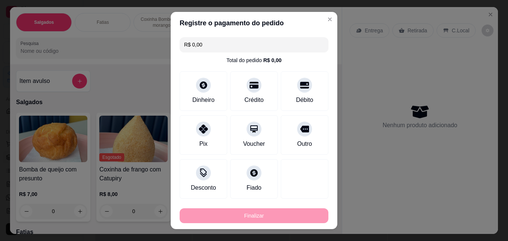
type input "0"
type input "-R$ 14,50"
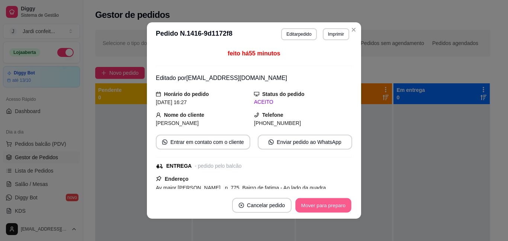
click at [322, 206] on button "Mover para preparo" at bounding box center [323, 205] width 56 height 15
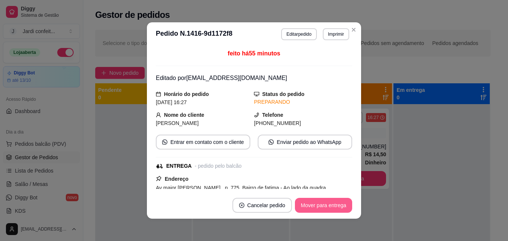
click at [324, 203] on button "Mover para entrega" at bounding box center [323, 205] width 57 height 15
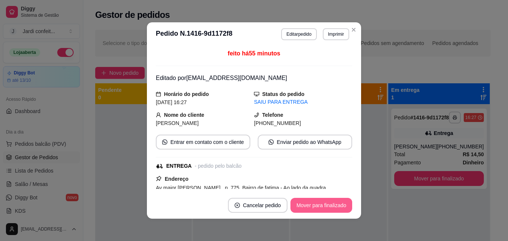
click at [320, 200] on button "Mover para finalizado" at bounding box center [321, 205] width 62 height 15
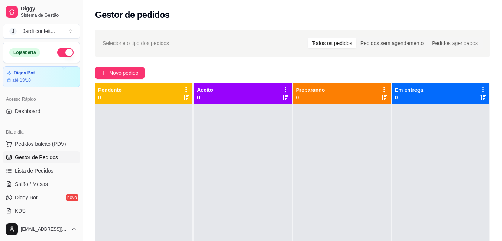
click at [231, 131] on div at bounding box center [242, 224] width 97 height 241
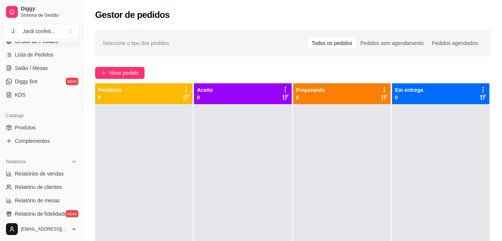
scroll to position [149, 0]
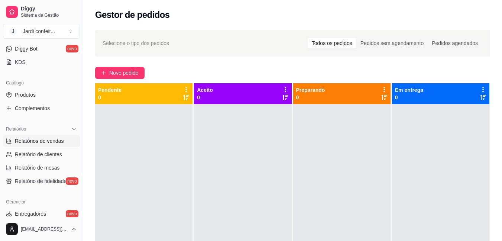
click at [61, 139] on span "Relatórios de vendas" at bounding box center [39, 140] width 49 height 7
select select "ALL"
select select "0"
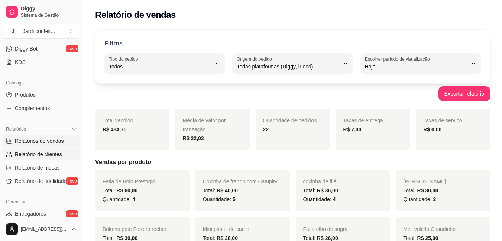
click at [42, 153] on span "Relatório de clientes" at bounding box center [38, 154] width 47 height 7
select select "30"
select select "HIGHEST_TOTAL_SPENT_WITH_ORDERS"
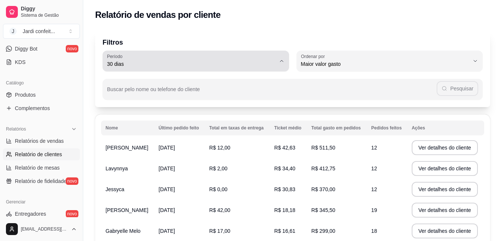
click at [210, 68] on button "Período 30 dias" at bounding box center [196, 61] width 187 height 21
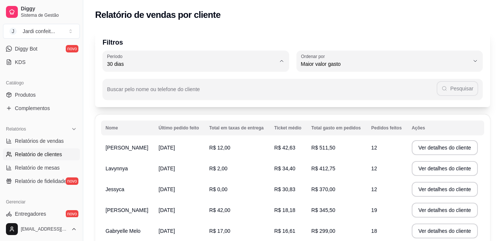
click at [131, 82] on span "Hoje" at bounding box center [192, 81] width 161 height 7
type input "0"
select select "0"
click at [233, 145] on td "R$ 0,00" at bounding box center [237, 147] width 65 height 21
click at [352, 149] on td "R$ 38,00" at bounding box center [337, 147] width 60 height 21
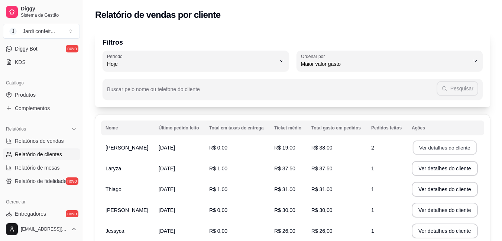
click at [454, 153] on button "Ver detalhes do cliente" at bounding box center [445, 148] width 64 height 15
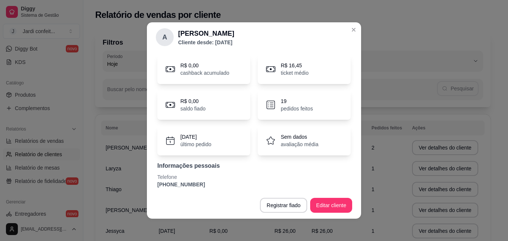
scroll to position [37, 0]
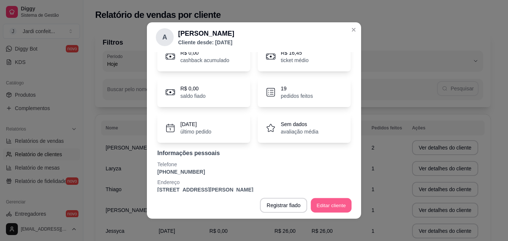
click at [318, 204] on button "Editar cliente" at bounding box center [331, 205] width 41 height 15
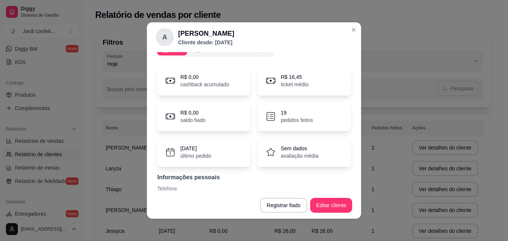
scroll to position [0, 0]
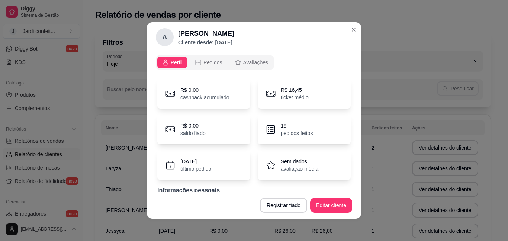
click at [223, 61] on div "Perfil Pedidos Avaliações" at bounding box center [215, 62] width 118 height 15
click at [212, 63] on span "Pedidos" at bounding box center [212, 62] width 19 height 7
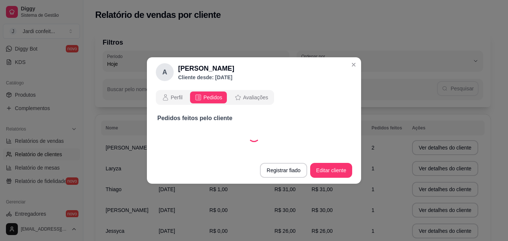
select select "30"
select select "ALL"
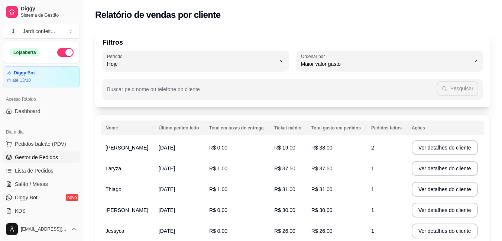
click at [57, 160] on link "Gestor de Pedidos" at bounding box center [41, 157] width 77 height 12
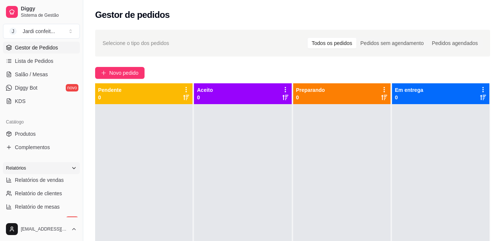
scroll to position [112, 0]
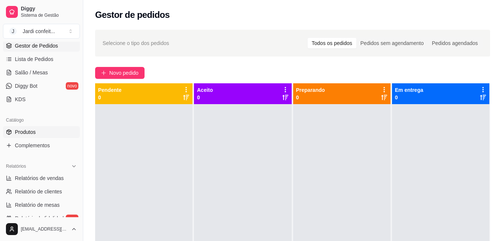
click at [25, 131] on span "Produtos" at bounding box center [25, 131] width 21 height 7
click at [23, 133] on span "Produtos" at bounding box center [25, 131] width 21 height 7
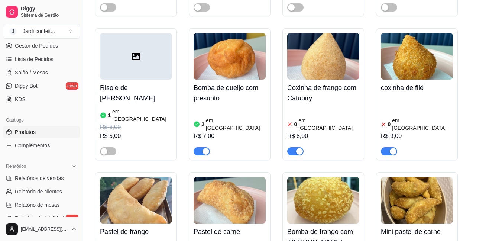
scroll to position [483, 0]
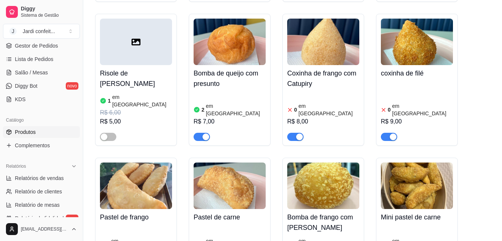
click at [300, 133] on div "button" at bounding box center [299, 136] width 7 height 7
click at [395, 133] on div "button" at bounding box center [393, 136] width 7 height 7
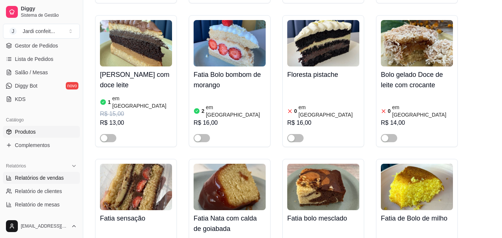
scroll to position [223, 0]
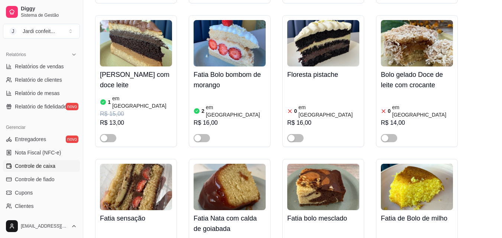
click at [53, 168] on span "Controle de caixa" at bounding box center [35, 165] width 41 height 7
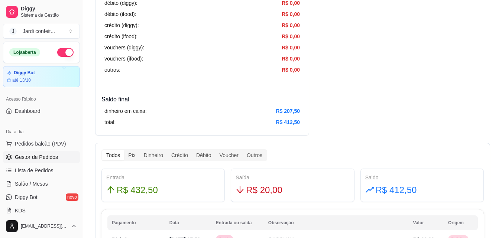
click at [55, 160] on span "Gestor de Pedidos" at bounding box center [36, 157] width 43 height 7
